Goal: Information Seeking & Learning: Learn about a topic

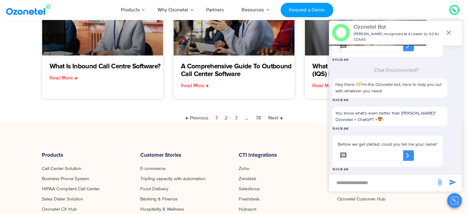
scroll to position [256, 0]
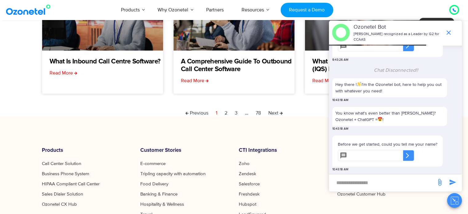
click at [237, 113] on nav "Previous Page 1 Page 2 Page 3 … Page 78 Next" at bounding box center [234, 112] width 384 height 7
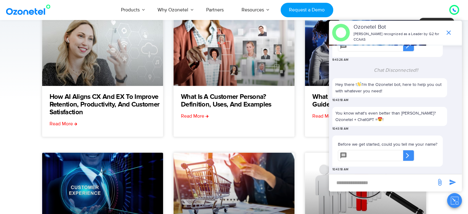
scroll to position [96, 0]
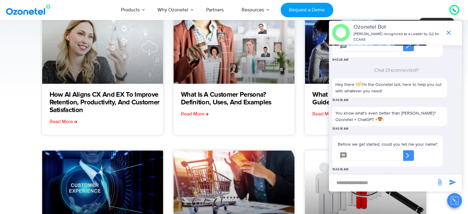
click at [448, 34] on icon "end chat or minimize" at bounding box center [448, 32] width 7 height 7
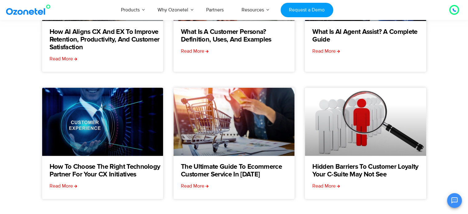
scroll to position [169, 0]
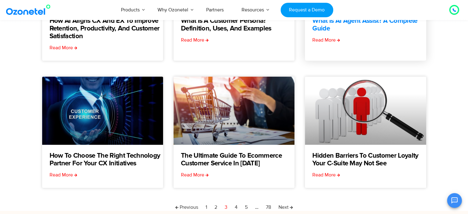
click at [350, 23] on link "What is AI Agent Assist? A Complete Guide" at bounding box center [368, 24] width 113 height 15
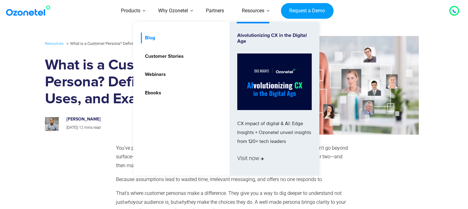
click at [152, 37] on link "Blog" at bounding box center [148, 38] width 15 height 11
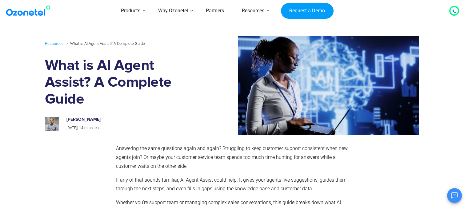
scroll to position [191, 0]
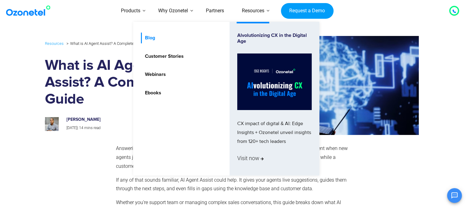
click at [151, 38] on link "Blog" at bounding box center [148, 38] width 15 height 11
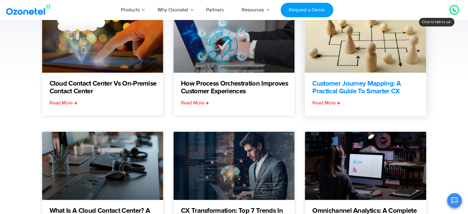
scroll to position [195, 0]
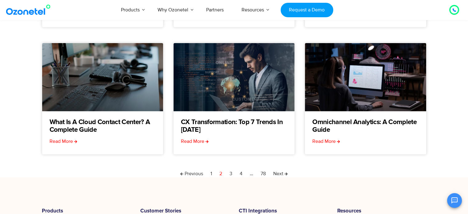
click at [16, 120] on section "**********" at bounding box center [234, 7] width 468 height 339
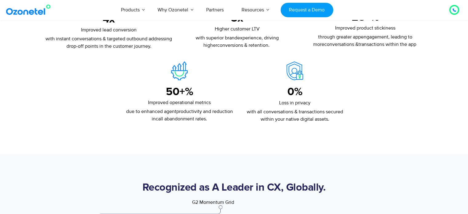
scroll to position [1156, 0]
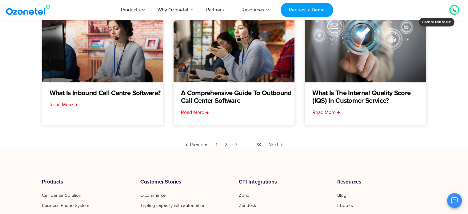
scroll to position [226, 0]
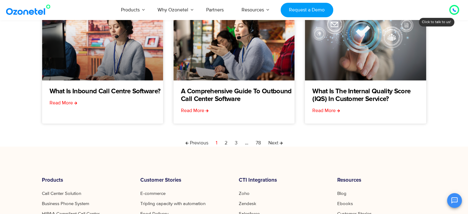
click at [467, 98] on html "USA : +1-408-440-54451-408-440-5445 INDIA : 1800-123-150150 Click to talk to us…" at bounding box center [234, 87] width 468 height 626
click at [233, 142] on nav "Previous Page 1 Page 2 Page 3 … Page 78 Next" at bounding box center [234, 142] width 384 height 7
click at [236, 142] on link "Page 3" at bounding box center [236, 142] width 3 height 7
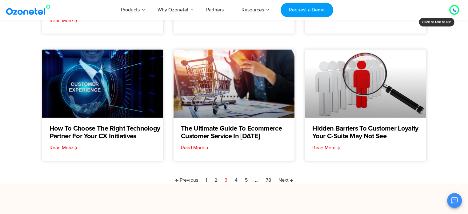
scroll to position [200, 0]
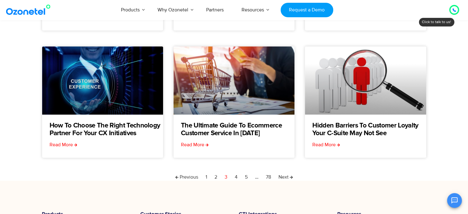
drag, startPoint x: 472, startPoint y: 37, endPoint x: 472, endPoint y: 101, distance: 63.3
click at [467, 101] on html "[GEOGRAPHIC_DATA] : +1-408-440-54451-408-440-5445 [GEOGRAPHIC_DATA] : [PHONE_NU…" at bounding box center [234, 116] width 468 height 633
click at [236, 176] on link "Page 4" at bounding box center [236, 176] width 3 height 7
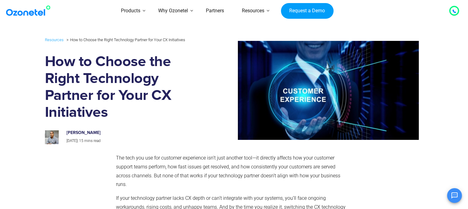
scroll to position [191, 0]
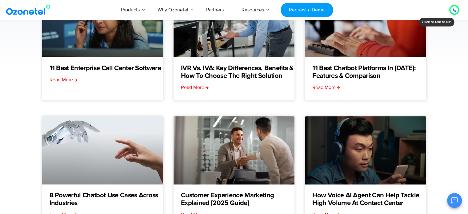
scroll to position [123, 0]
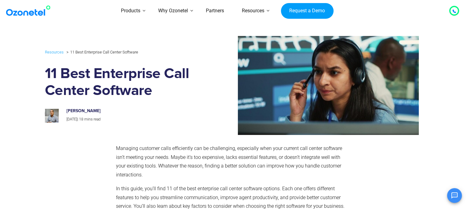
scroll to position [191, 0]
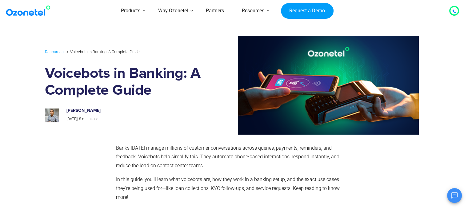
scroll to position [194, 0]
click at [21, 17] on link at bounding box center [30, 11] width 50 height 14
